Goal: Information Seeking & Learning: Learn about a topic

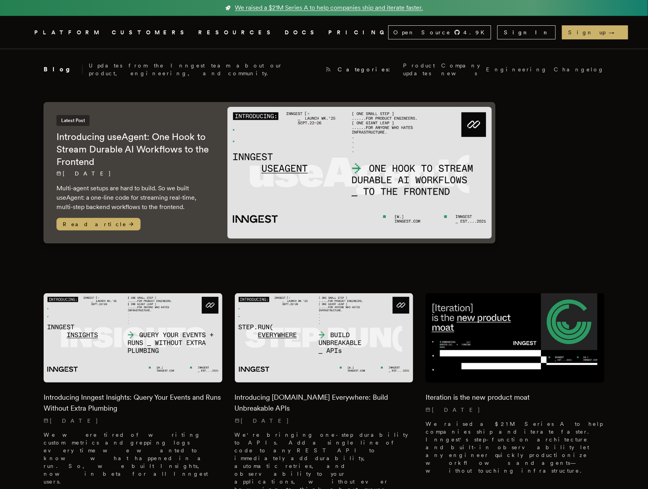
scroll to position [1, 0]
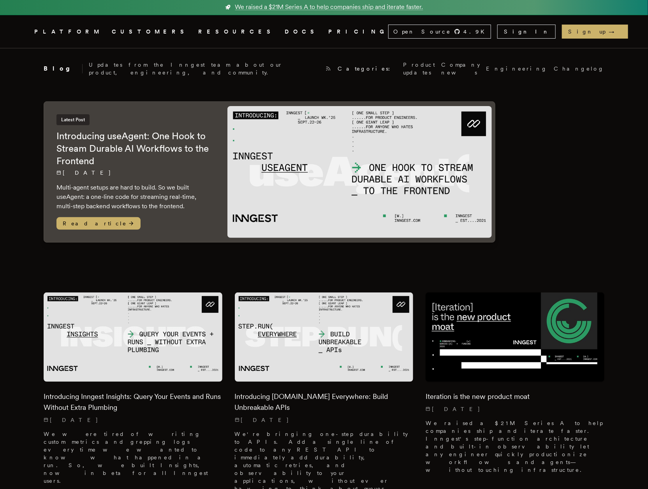
click at [25, 29] on icon ".cls-1 { fill: #FAFAF9; }" at bounding box center [25, 31] width 0 height 9
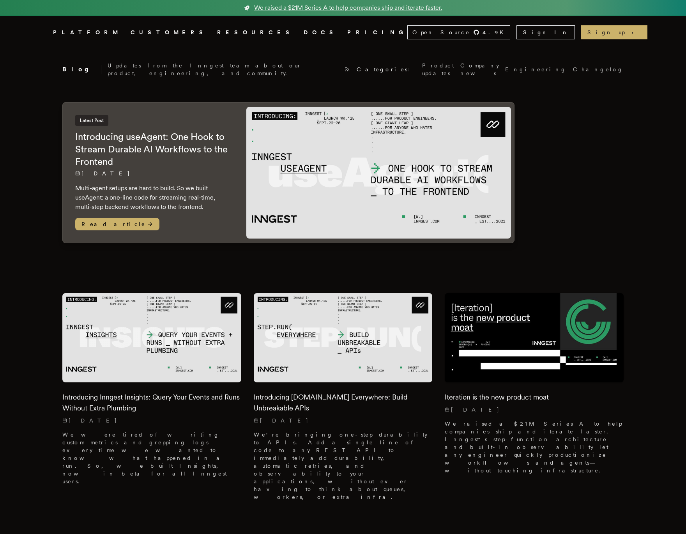
scroll to position [0, 0]
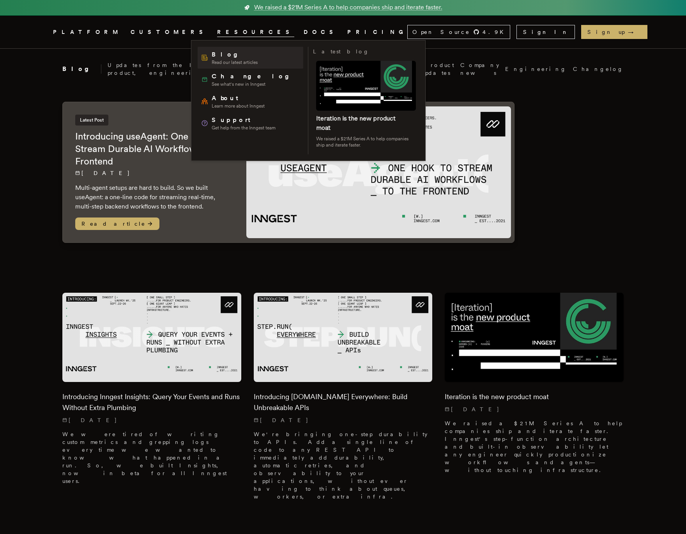
click at [221, 58] on span "Blog" at bounding box center [235, 54] width 46 height 9
click at [217, 58] on span "Blog" at bounding box center [235, 54] width 46 height 9
click at [209, 60] on div "Blog Read our latest articles" at bounding box center [229, 58] width 57 height 16
click at [217, 30] on span "RESOURCES" at bounding box center [255, 33] width 77 height 10
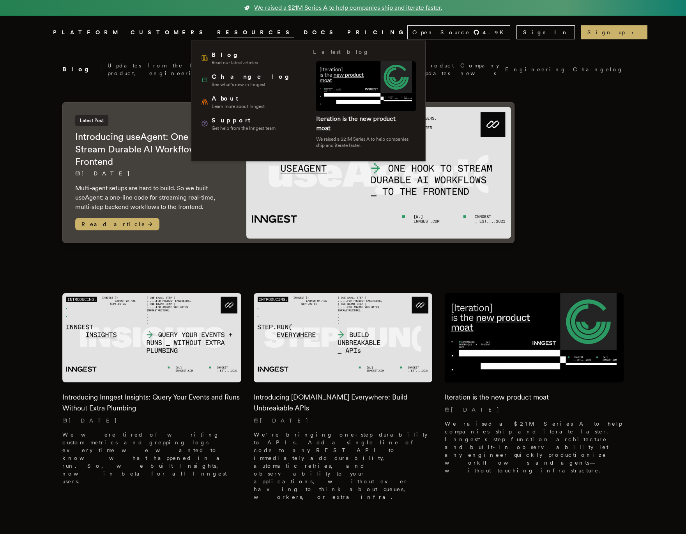
click at [217, 30] on span "RESOURCES" at bounding box center [255, 33] width 77 height 10
click at [225, 60] on span "Read our latest articles" at bounding box center [235, 63] width 46 height 6
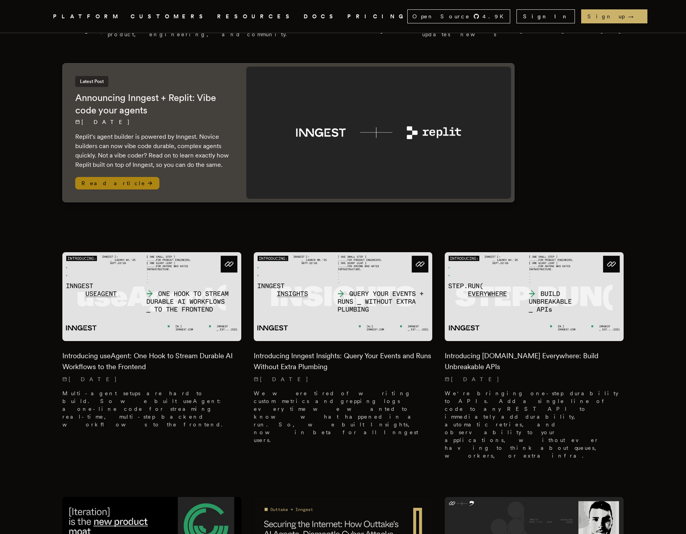
scroll to position [38, 0]
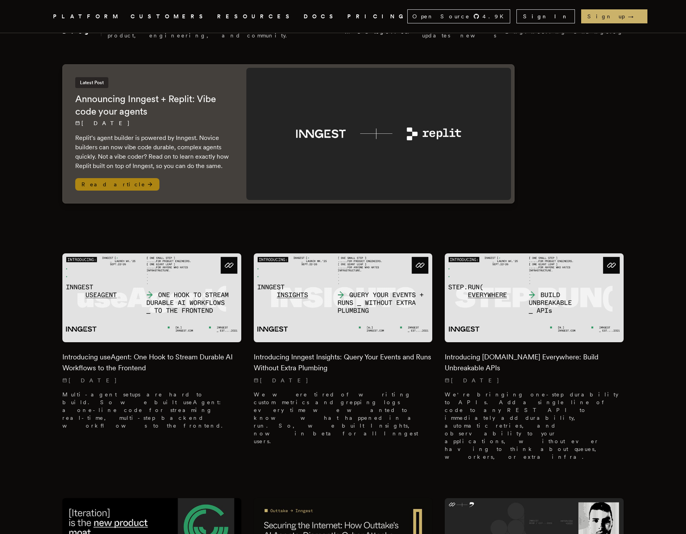
click at [210, 104] on h2 "Announcing Inngest + Replit: Vibe code your agents" at bounding box center [152, 105] width 155 height 25
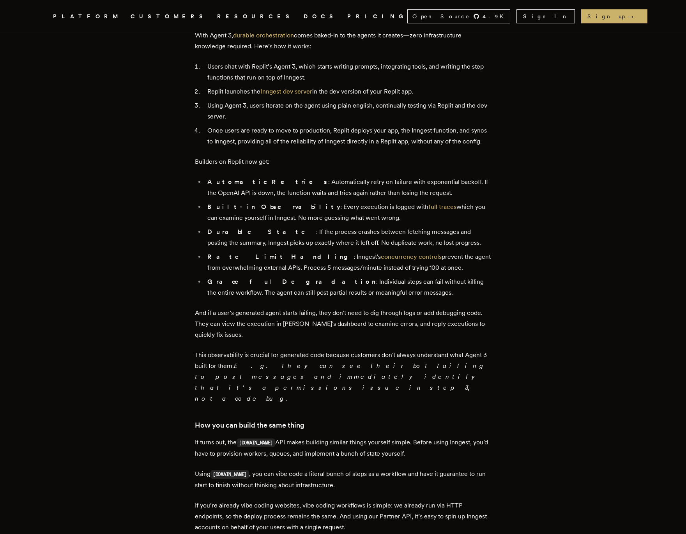
scroll to position [733, 0]
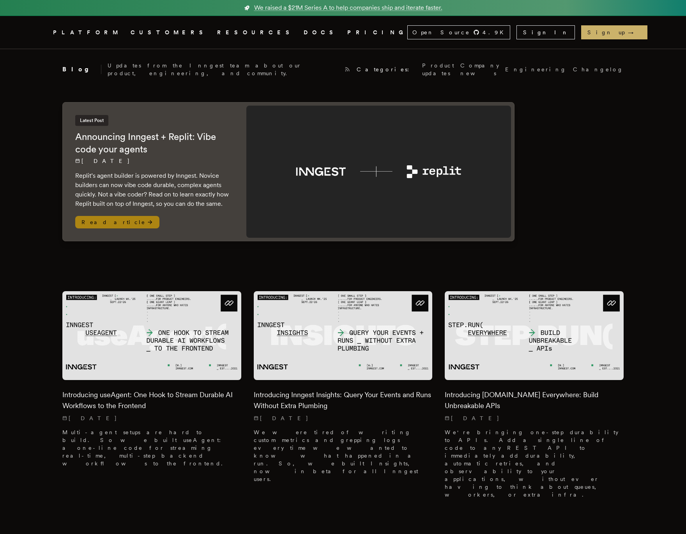
click at [270, 193] on img at bounding box center [378, 172] width 265 height 132
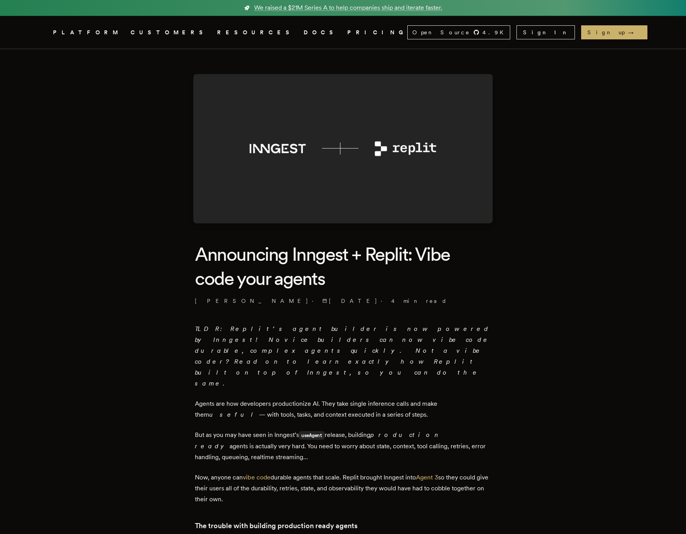
scroll to position [0, 0]
